Goal: Navigation & Orientation: Find specific page/section

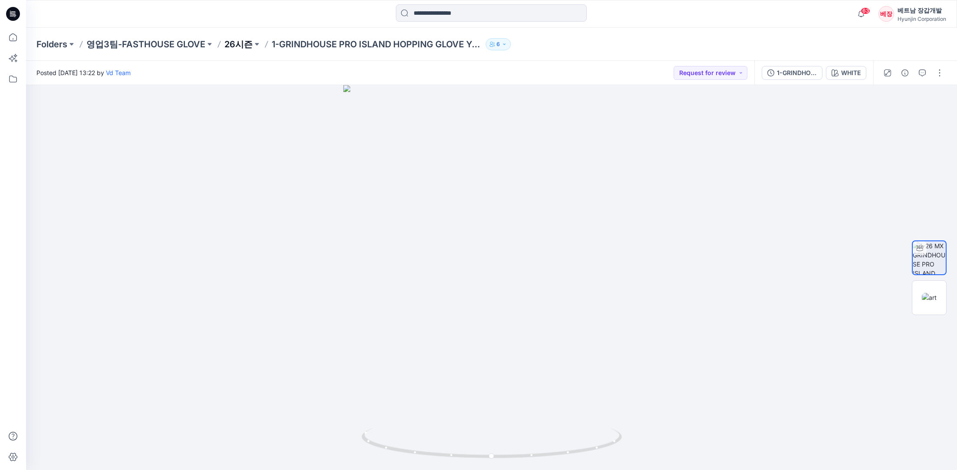
click at [242, 43] on p "26시즌" at bounding box center [238, 44] width 28 height 12
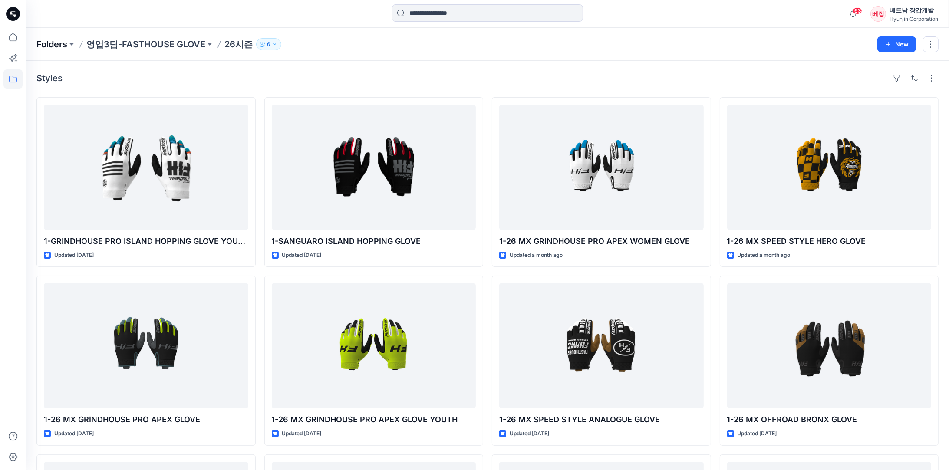
click at [53, 44] on p "Folders" at bounding box center [51, 44] width 31 height 12
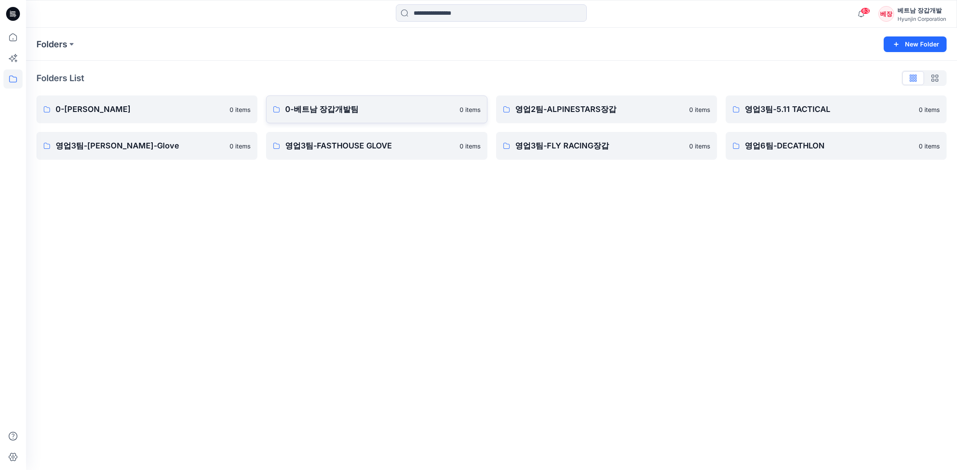
click at [349, 115] on link "0-베트남 장갑개발팀 0 items" at bounding box center [376, 110] width 221 height 28
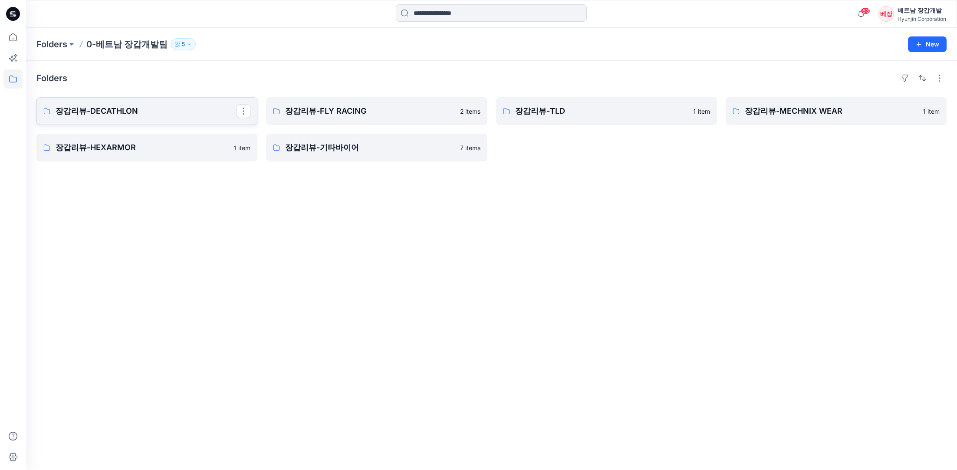
click at [119, 121] on link "장갑리뷰-DECATHLON" at bounding box center [146, 111] width 221 height 28
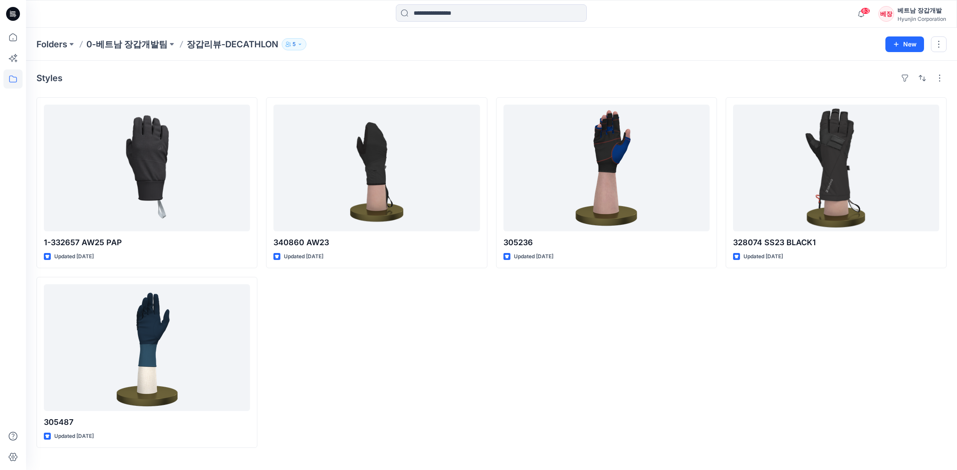
click at [118, 45] on p "0-베트남 장갑개발팀" at bounding box center [126, 44] width 81 height 12
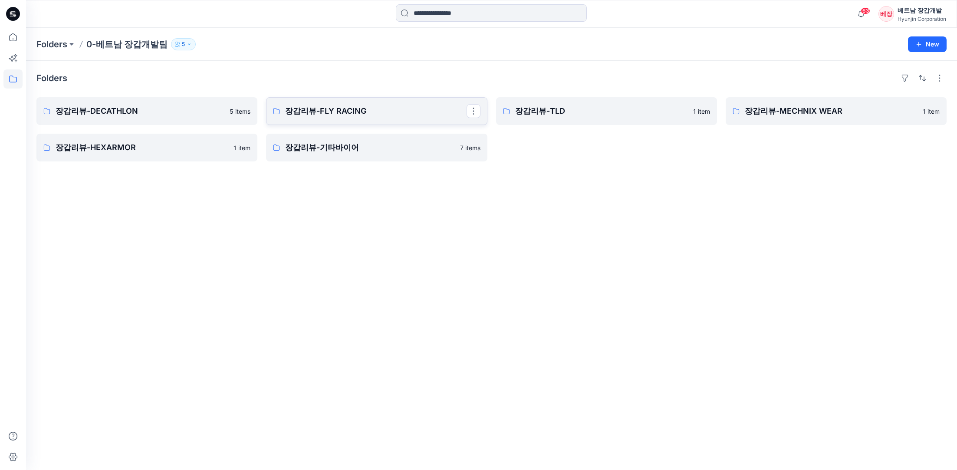
click at [353, 105] on p "장갑리뷰-FLY RACING" at bounding box center [375, 111] width 181 height 12
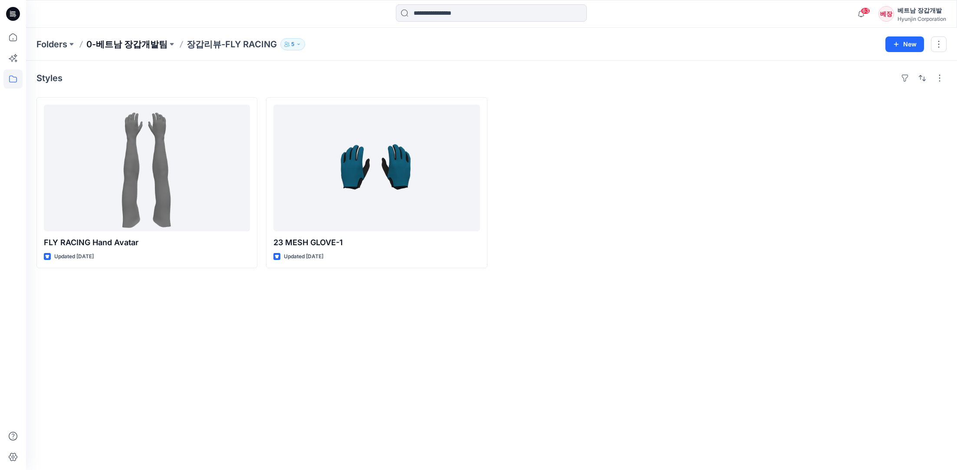
click at [136, 43] on p "0-베트남 장갑개발팀" at bounding box center [126, 44] width 81 height 12
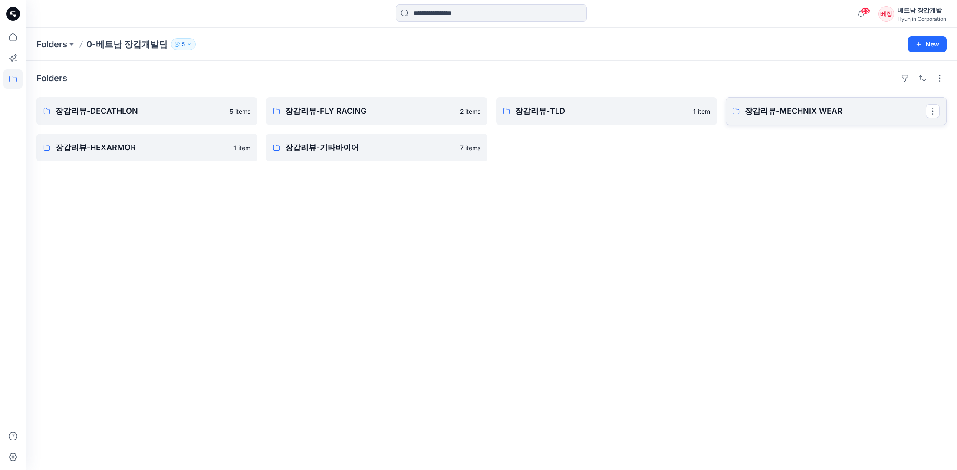
click at [778, 110] on p "장갑리뷰-MECHNIX WEAR" at bounding box center [835, 111] width 181 height 12
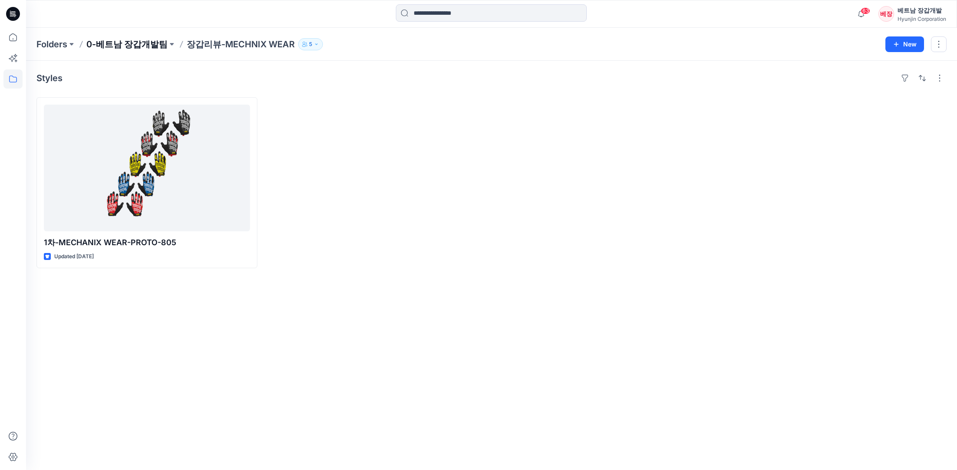
click at [116, 42] on p "0-베트남 장갑개발팀" at bounding box center [126, 44] width 81 height 12
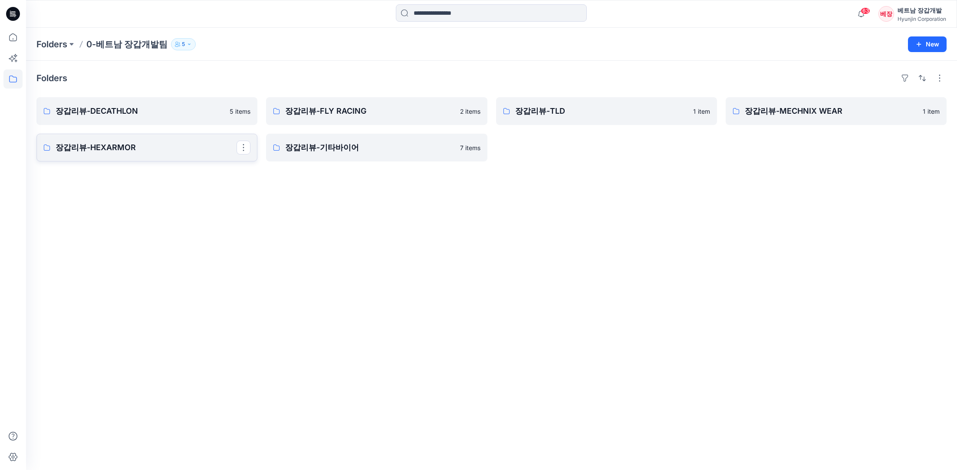
click at [105, 148] on p "장갑리뷰-HEXARMOR" at bounding box center [146, 148] width 181 height 12
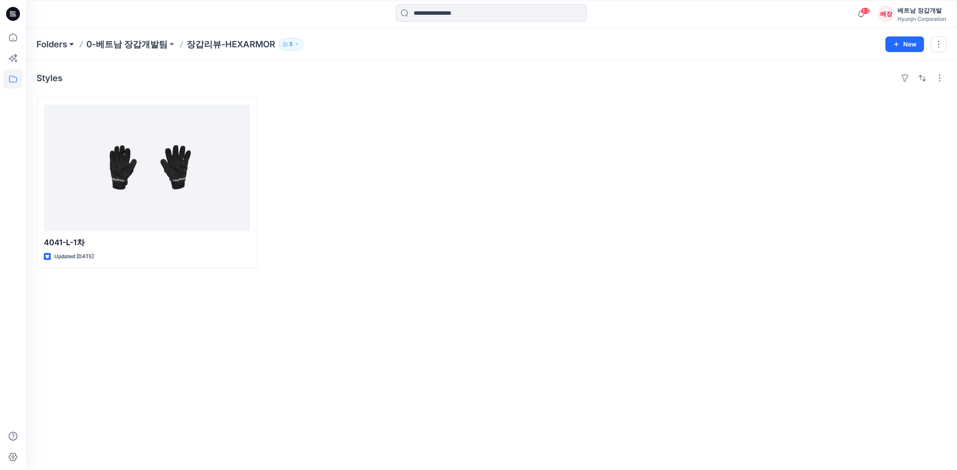
click at [70, 42] on button at bounding box center [71, 44] width 9 height 12
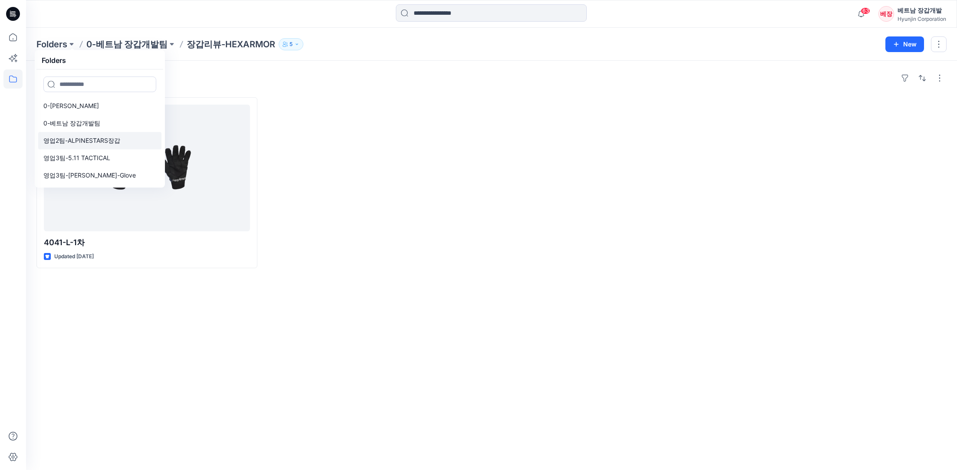
click at [88, 137] on p "영업2팀-ALPINESTARS장갑" at bounding box center [81, 140] width 77 height 10
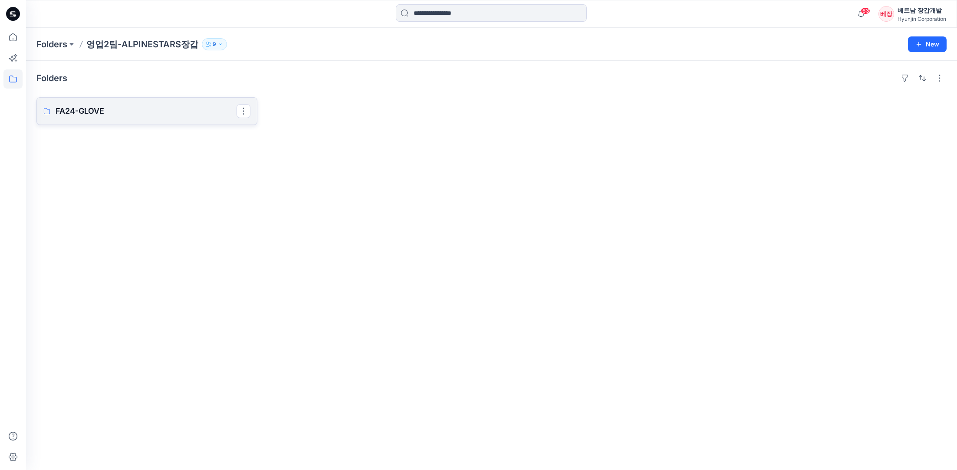
click at [70, 111] on p "FA24-GLOVE" at bounding box center [146, 111] width 181 height 12
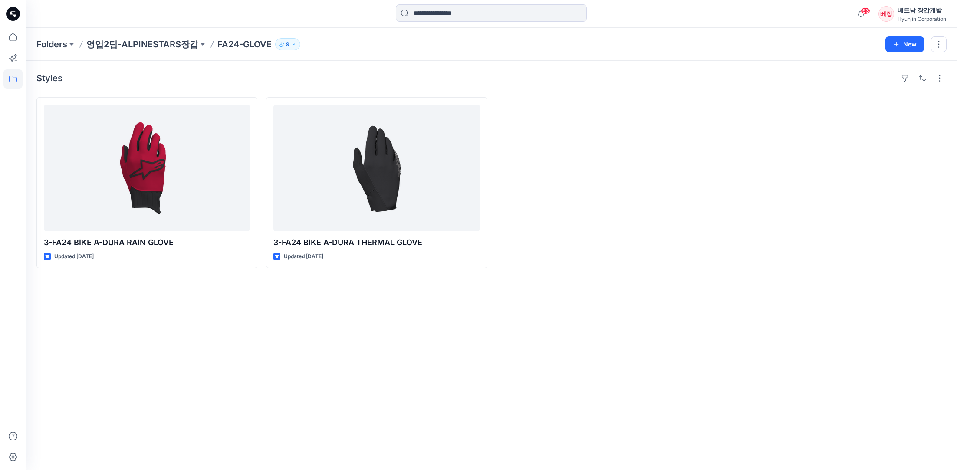
click at [813, 287] on div "Styles 3-FA24 BIKE A-DURA RAIN GLOVE Updated [DATE] 3-FA24 BIKE A-DURA THERMAL …" at bounding box center [491, 265] width 931 height 409
